Goal: Find specific page/section: Find specific page/section

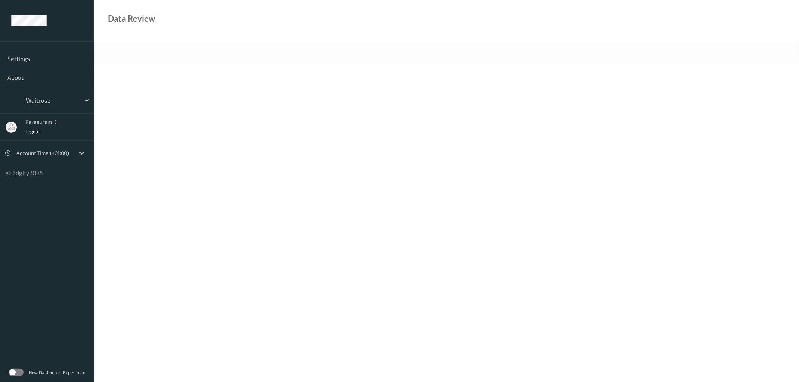
click at [21, 373] on label at bounding box center [16, 372] width 15 height 7
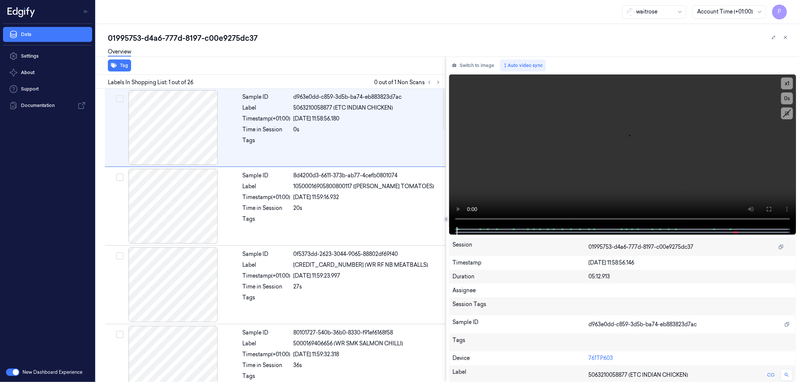
click at [243, 39] on div "01995753-d4a6-777d-8197-c00e9275dc37" at bounding box center [450, 38] width 685 height 10
copy div "c00e9275dc37"
click at [437, 81] on icon at bounding box center [437, 82] width 5 height 5
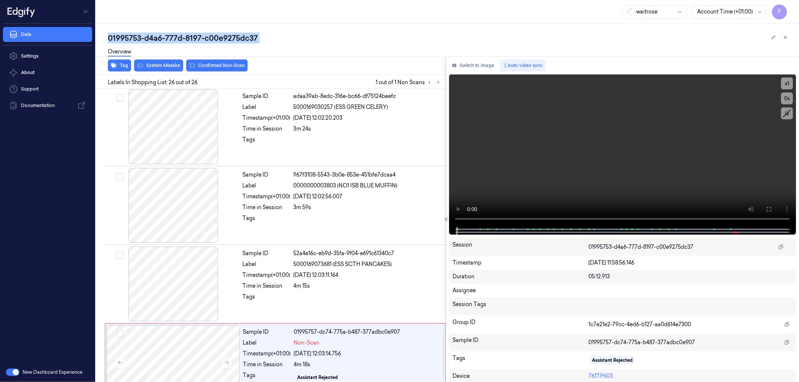
scroll to position [1755, 0]
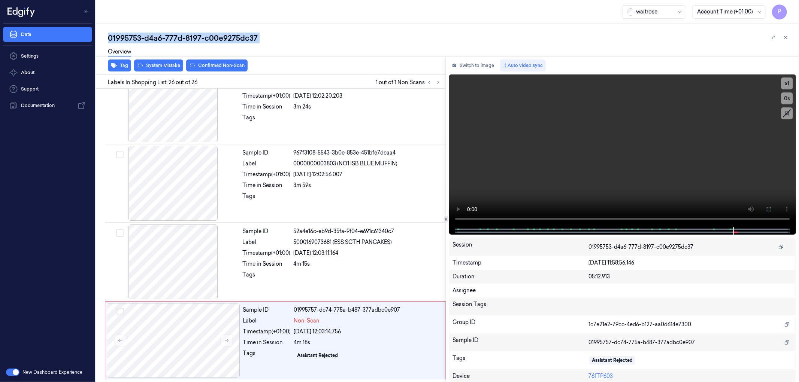
click at [779, 10] on span "P" at bounding box center [779, 11] width 15 height 15
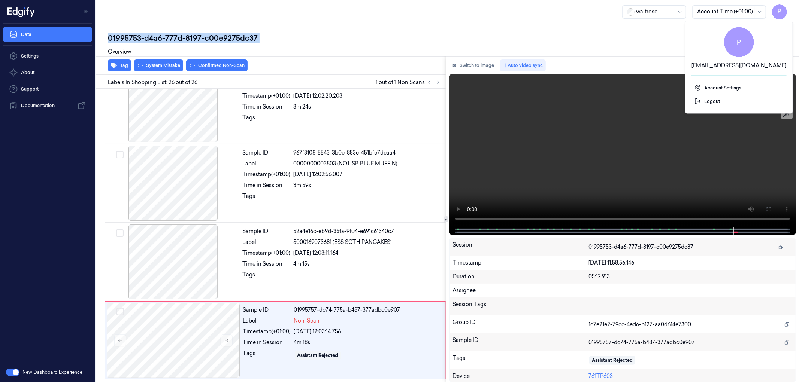
click at [613, 32] on div "01995753-d4a6-777d-8197-c00e9275dc37 Overview Tag System Mistake Confirmed Non-…" at bounding box center [447, 203] width 703 height 358
